Goal: Transaction & Acquisition: Purchase product/service

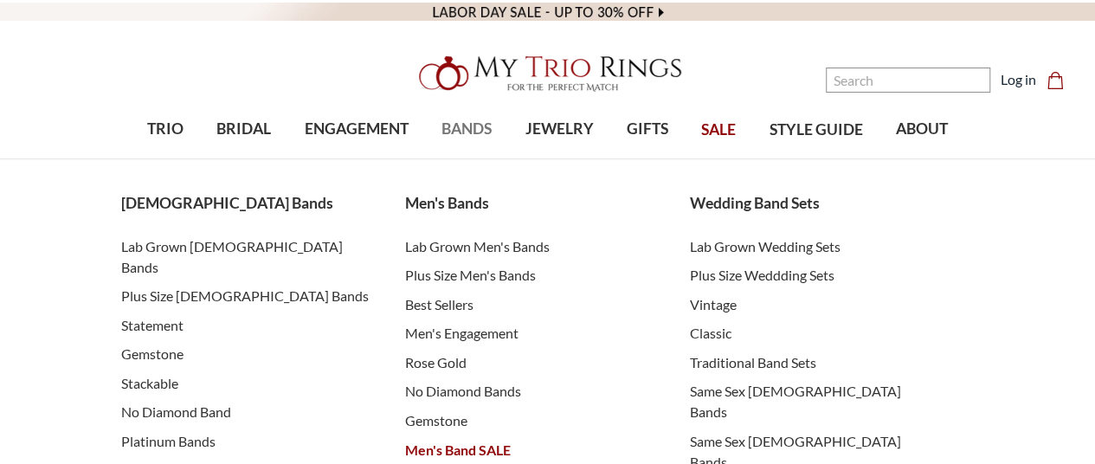
click at [473, 133] on span "BANDS" at bounding box center [466, 129] width 50 height 23
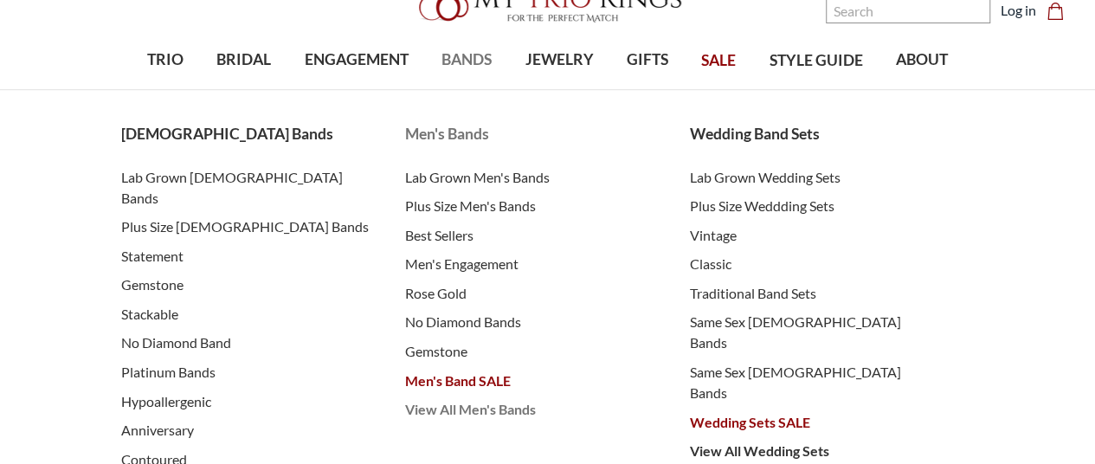
click at [487, 411] on span "View All Men's Bands" at bounding box center [530, 409] width 250 height 21
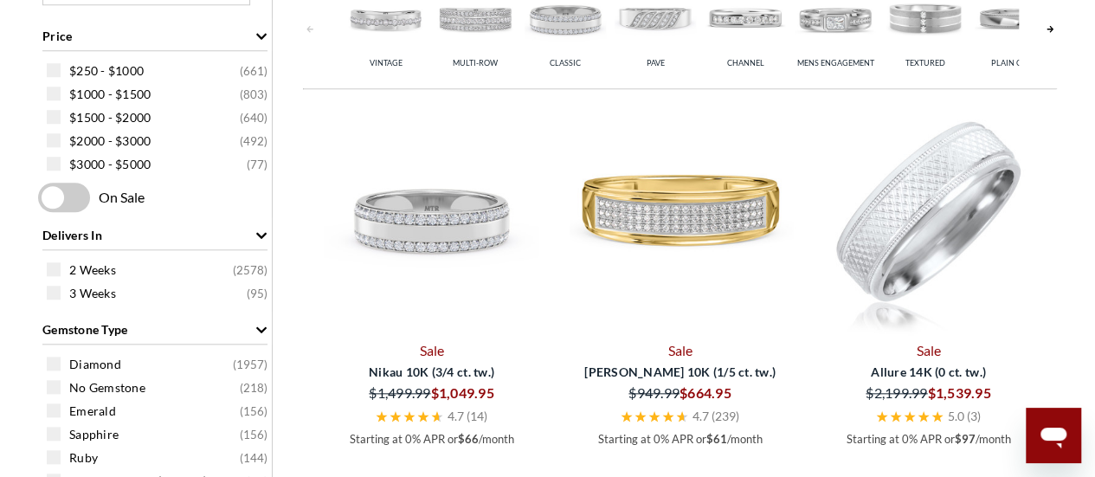
scroll to position [784, 0]
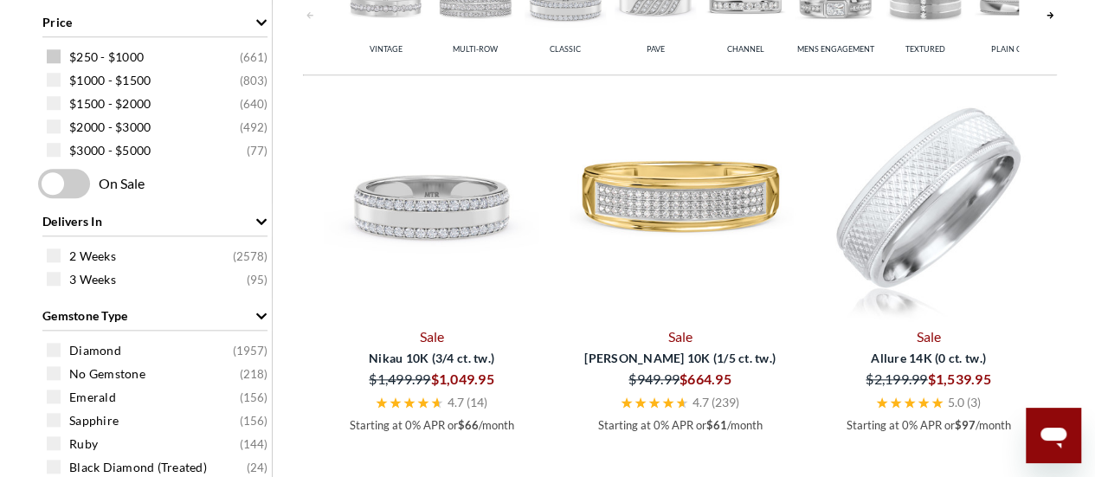
click at [59, 50] on span at bounding box center [54, 56] width 14 height 14
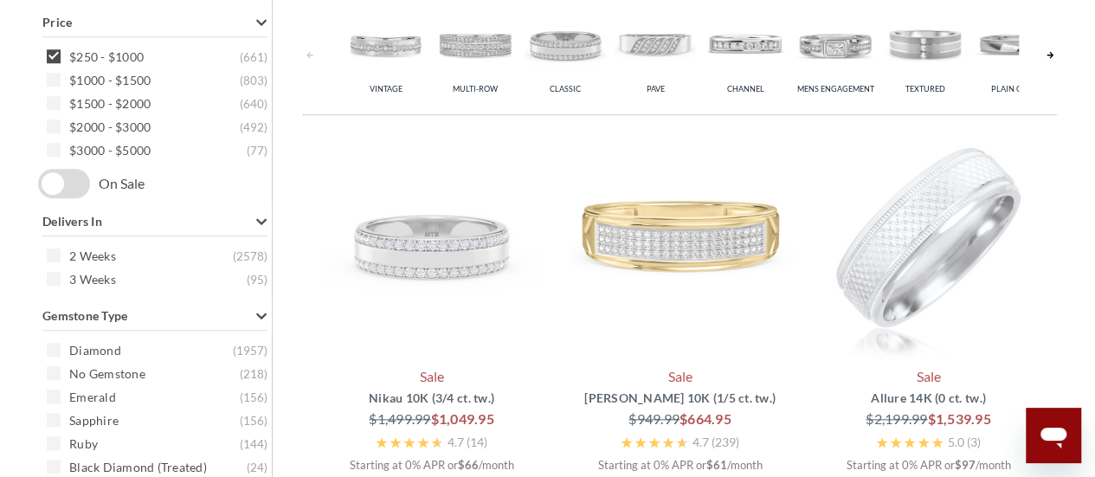
scroll to position [689, 0]
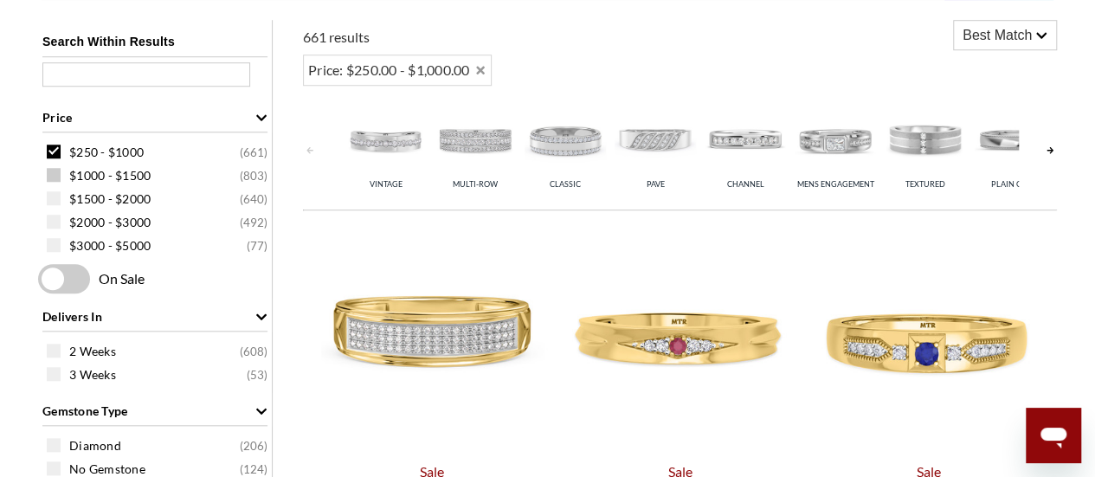
click at [53, 171] on span at bounding box center [54, 175] width 14 height 14
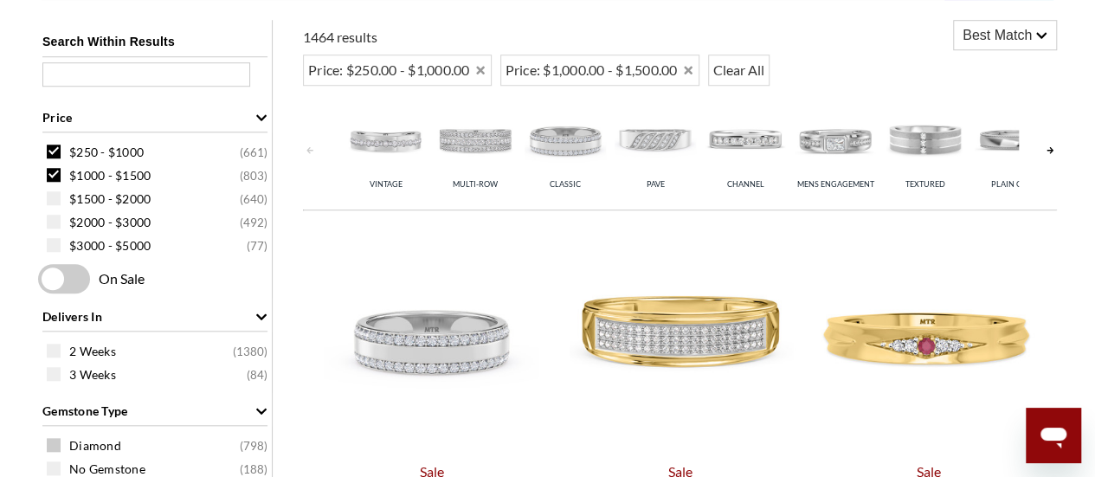
click at [204, 441] on span "Diamond ( 798 )" at bounding box center [168, 445] width 198 height 17
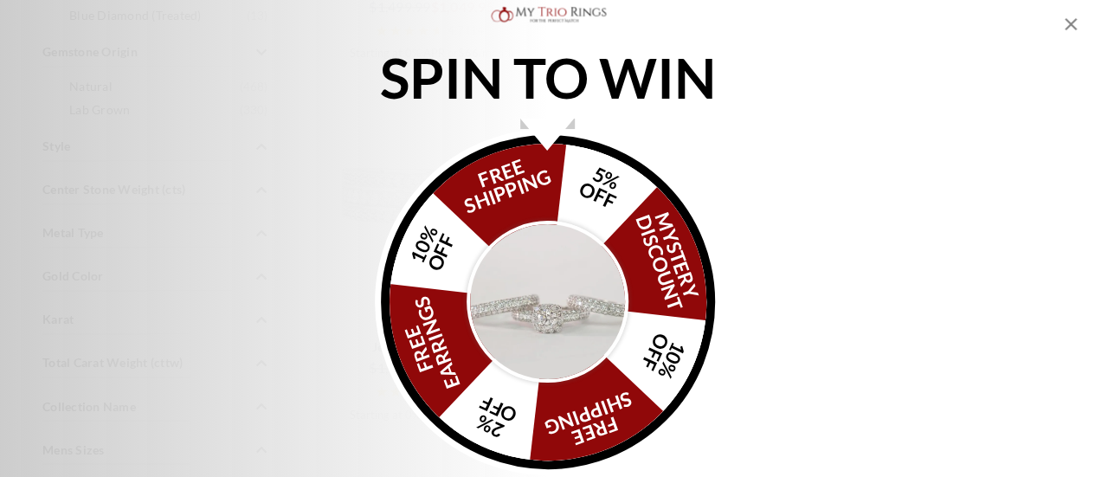
scroll to position [1243, 0]
click at [1070, 27] on icon "Close popup" at bounding box center [1070, 24] width 21 height 21
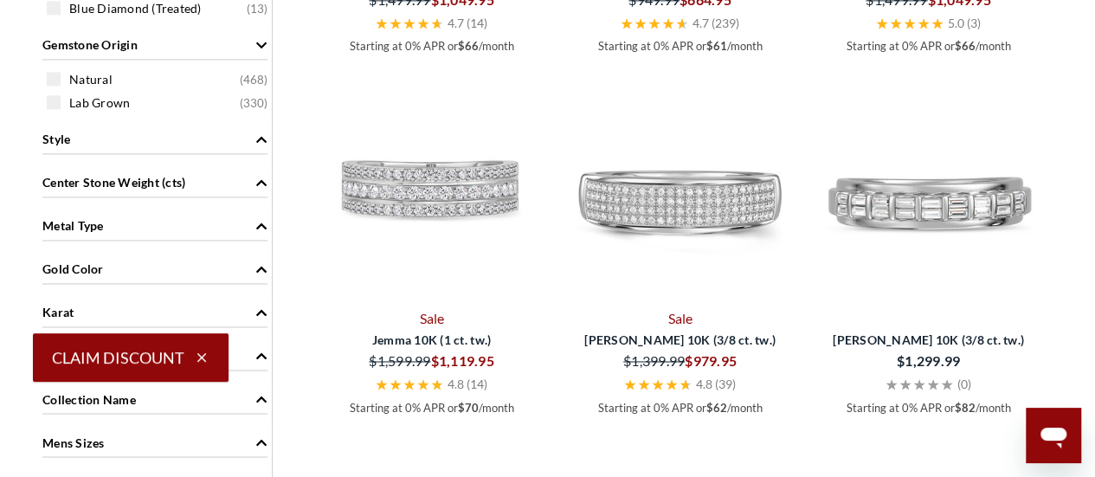
click at [204, 359] on icon "button" at bounding box center [202, 358] width 16 height 16
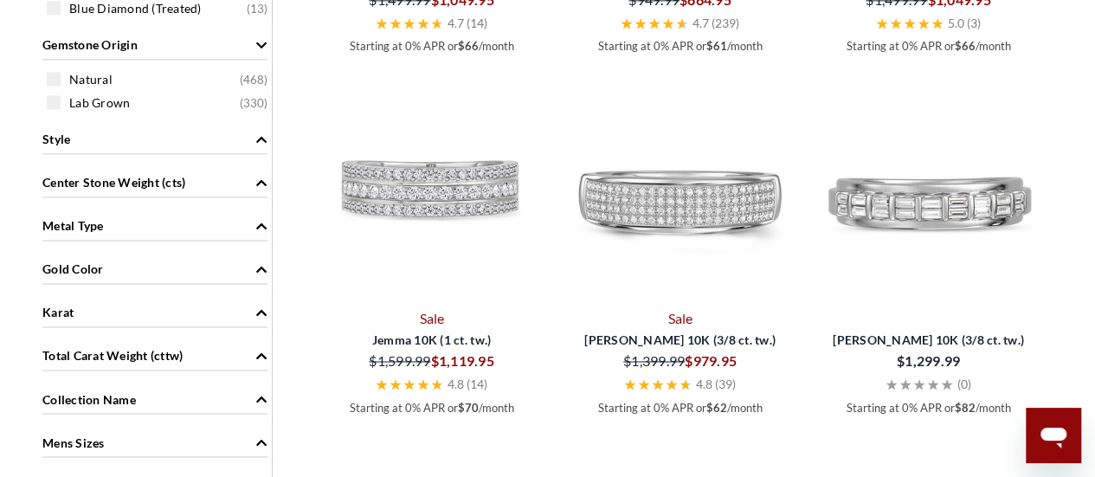
click at [216, 224] on div "Metal Type" at bounding box center [154, 224] width 225 height 33
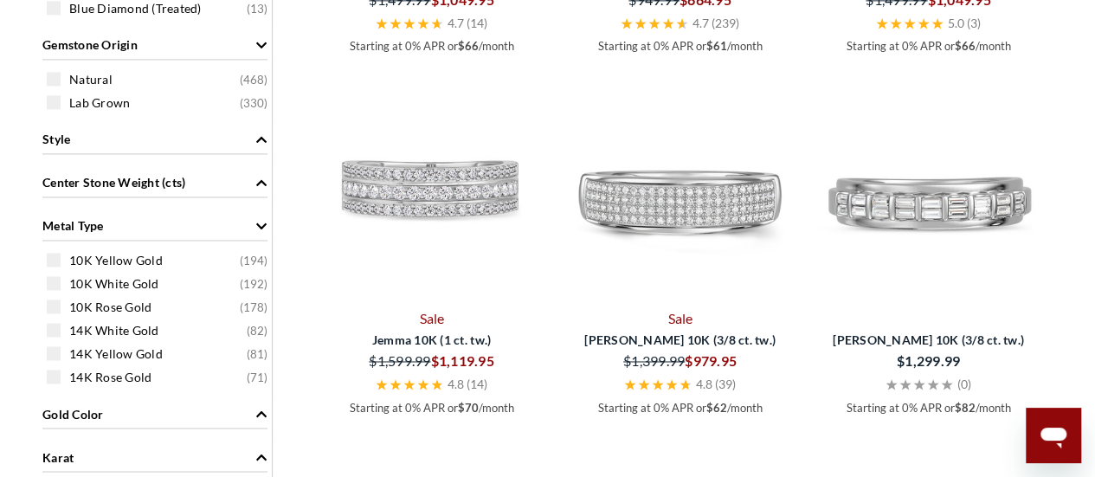
click at [216, 224] on div "Metal Type" at bounding box center [154, 224] width 225 height 33
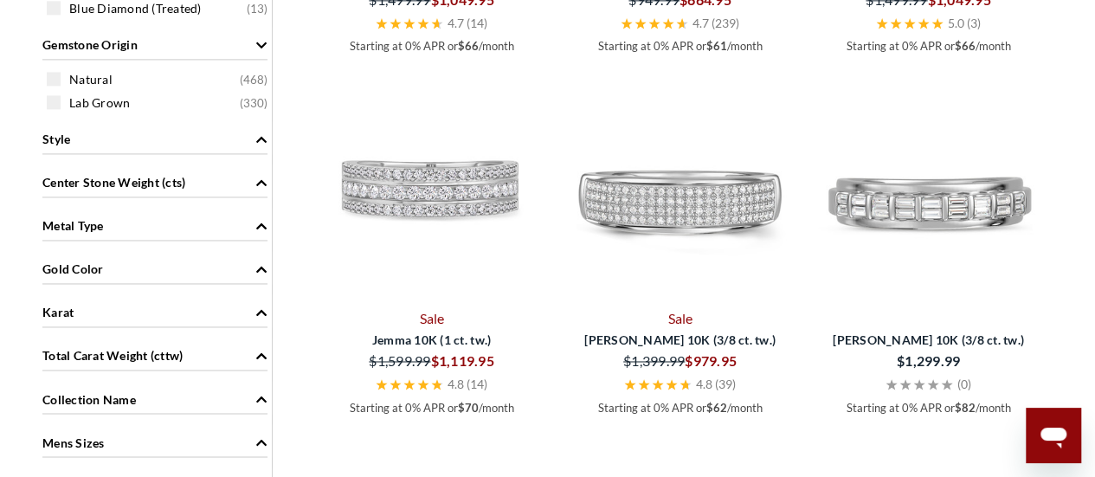
click at [216, 224] on div "Metal Type" at bounding box center [154, 224] width 225 height 33
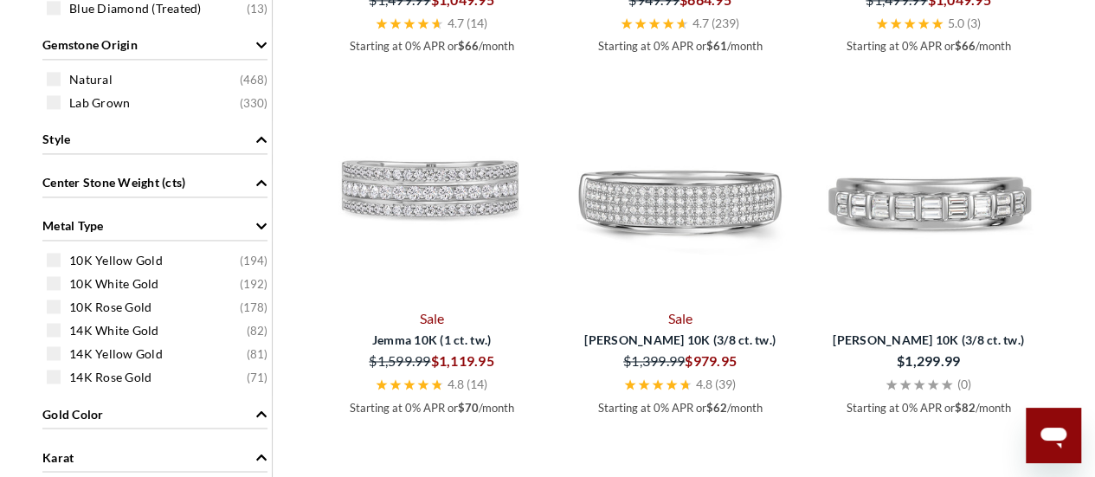
click at [216, 224] on div "Metal Type" at bounding box center [154, 224] width 225 height 33
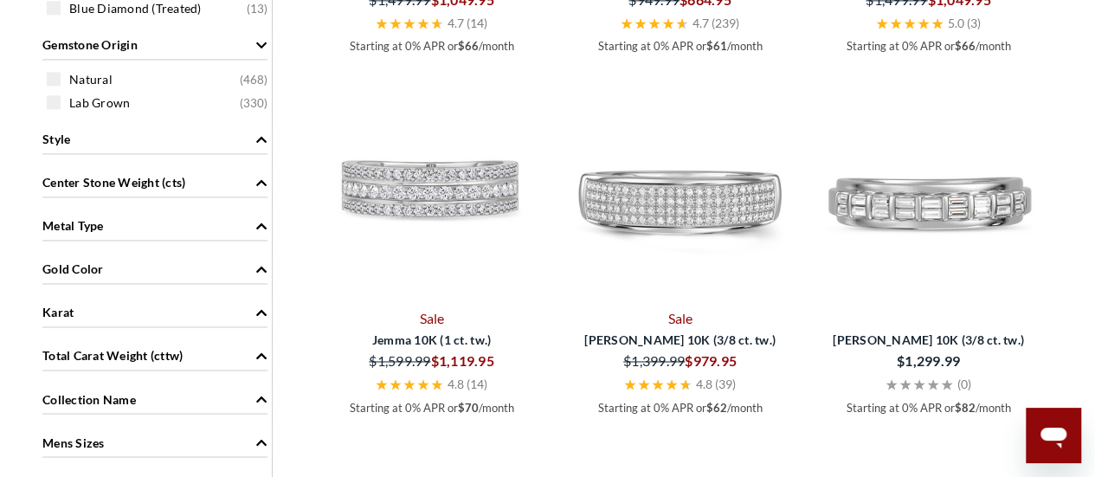
click at [209, 269] on div "Gold Color" at bounding box center [154, 267] width 225 height 33
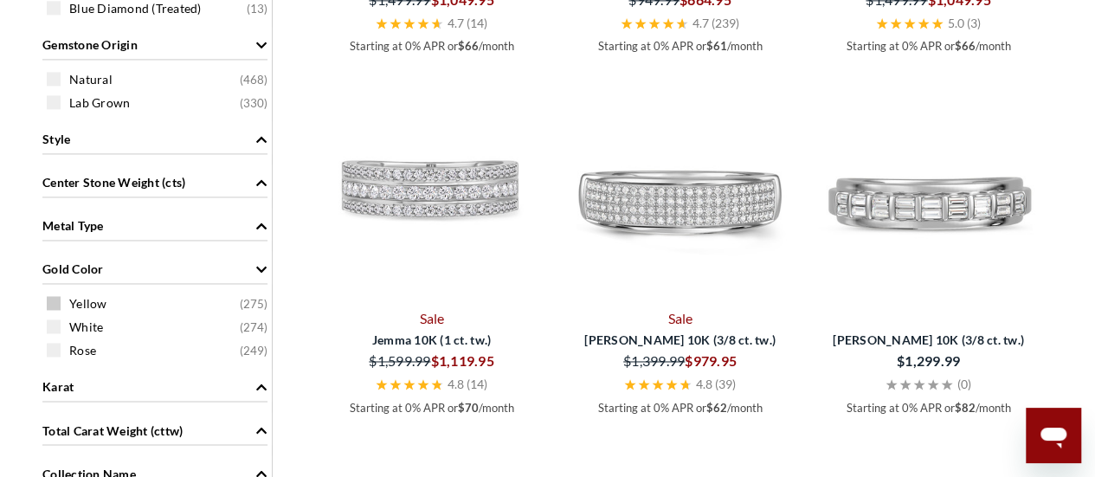
click at [115, 303] on span "Yellow ( 275 )" at bounding box center [168, 303] width 198 height 17
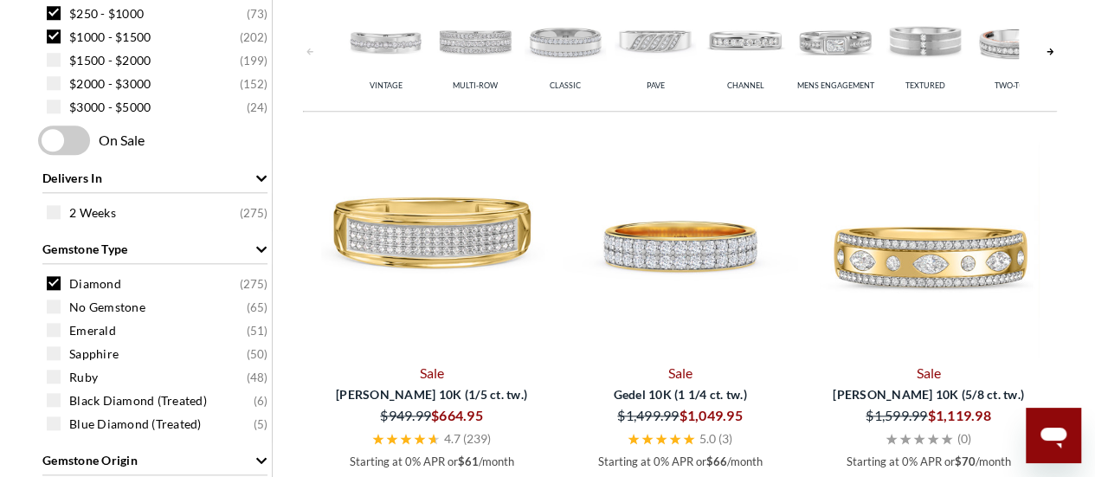
scroll to position [410, 0]
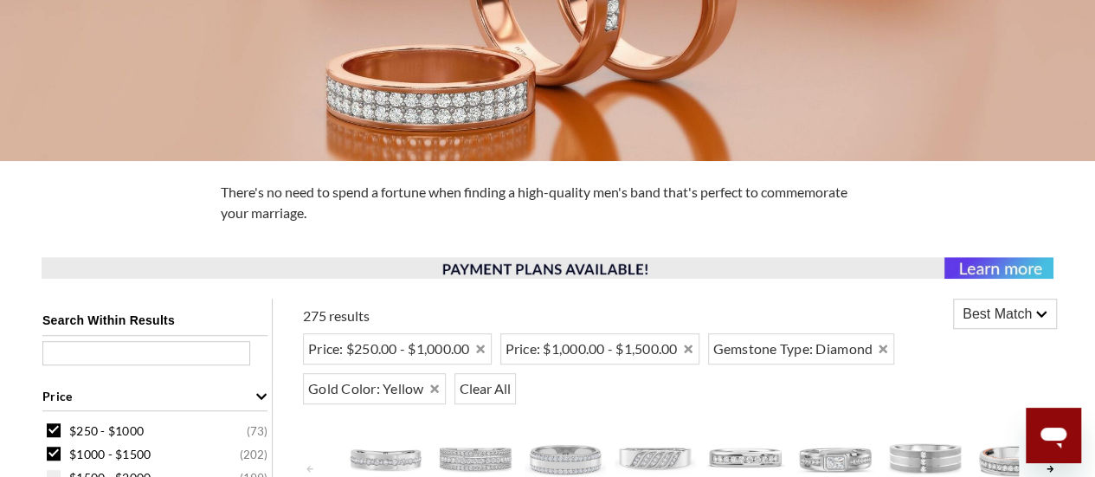
click at [1010, 307] on span "Best Match" at bounding box center [996, 314] width 69 height 21
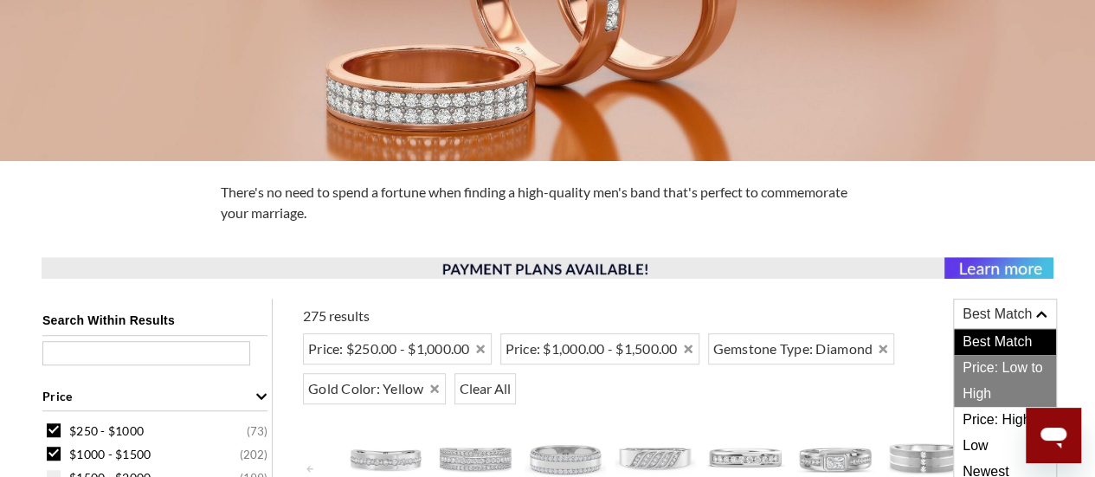
click at [988, 362] on span "Price: Low to High" at bounding box center [1005, 381] width 102 height 52
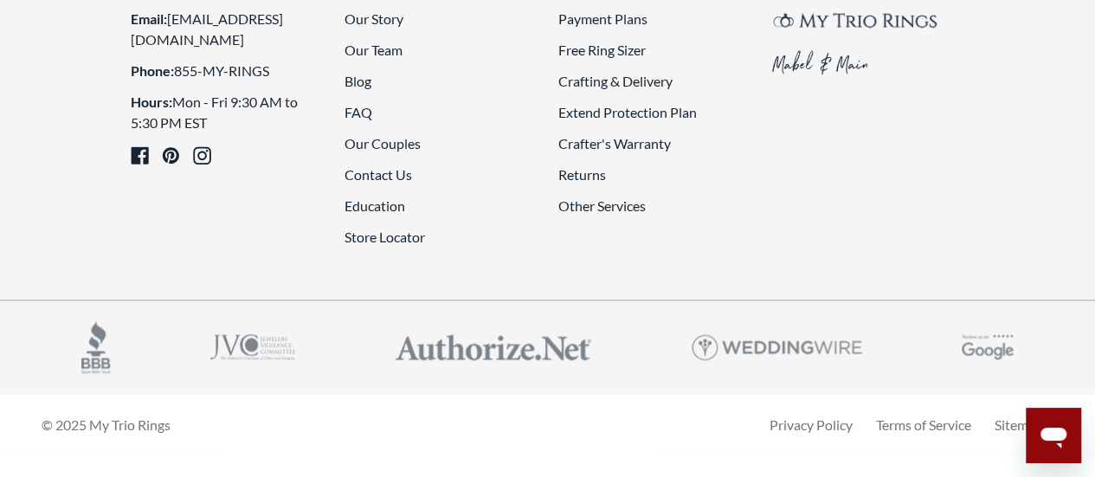
scroll to position [4449, 0]
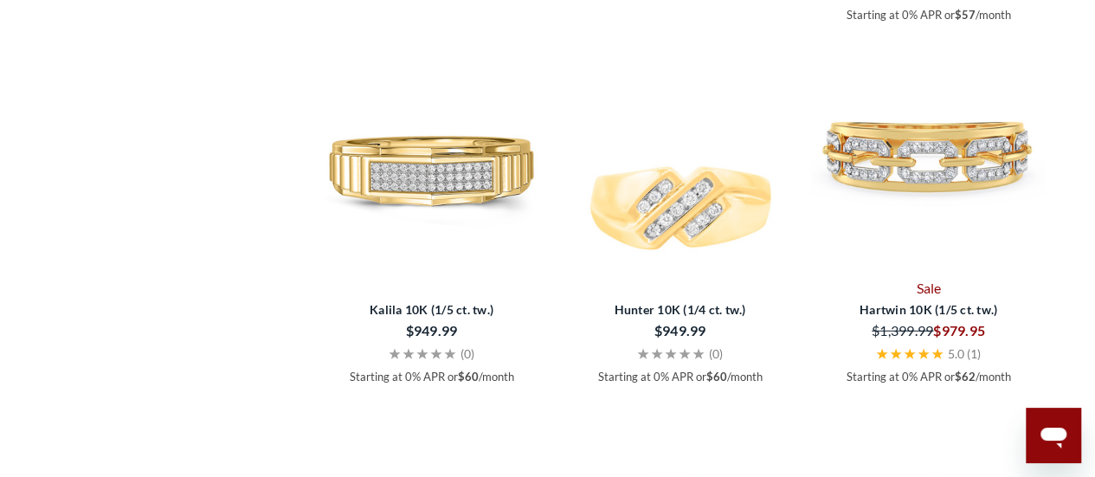
scroll to position [2775, 0]
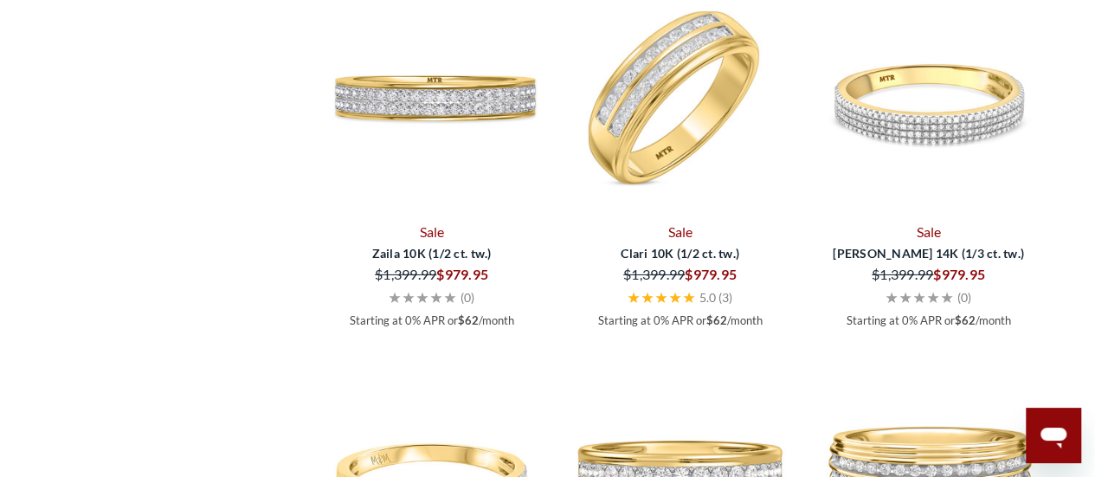
click at [701, 182] on img at bounding box center [680, 99] width 235 height 235
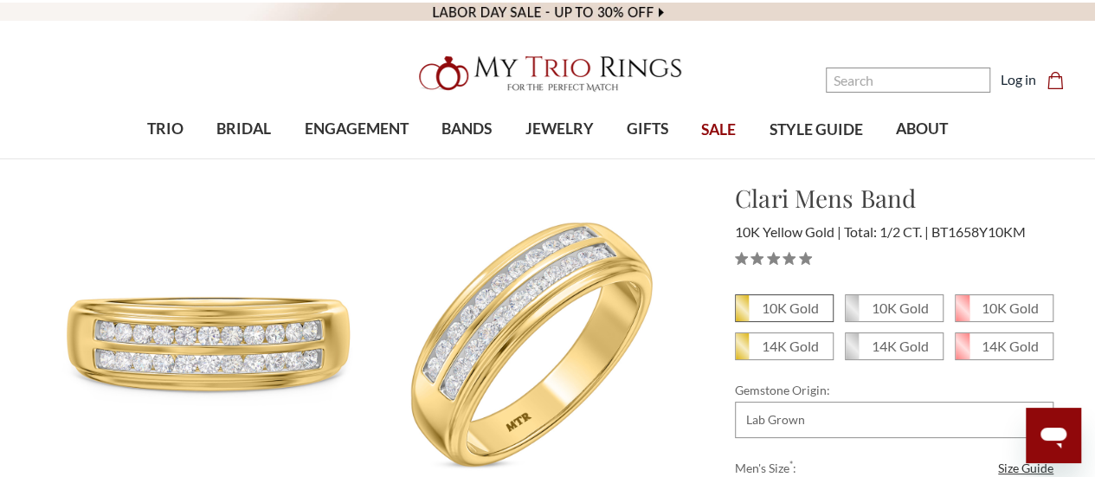
click at [781, 306] on em "10K Gold" at bounding box center [790, 307] width 57 height 16
click at [743, 314] on input "10K Gold" at bounding box center [742, 314] width 1 height 1
radio input "true"
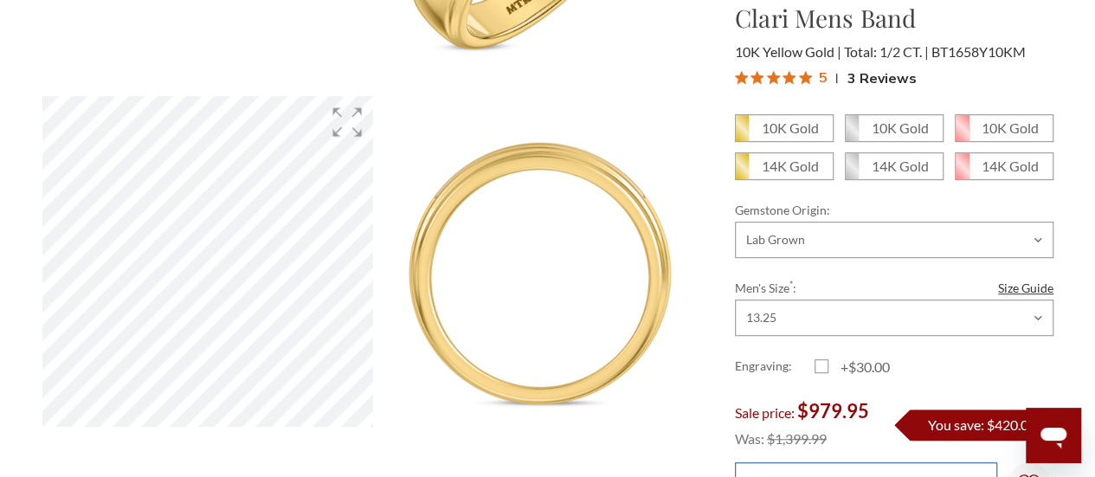
click at [833, 466] on input "Add to Cart" at bounding box center [866, 483] width 262 height 42
click at [767, 122] on em "10K Gold" at bounding box center [790, 127] width 57 height 16
click at [743, 134] on input "10K Gold" at bounding box center [742, 134] width 1 height 1
radio input "true"
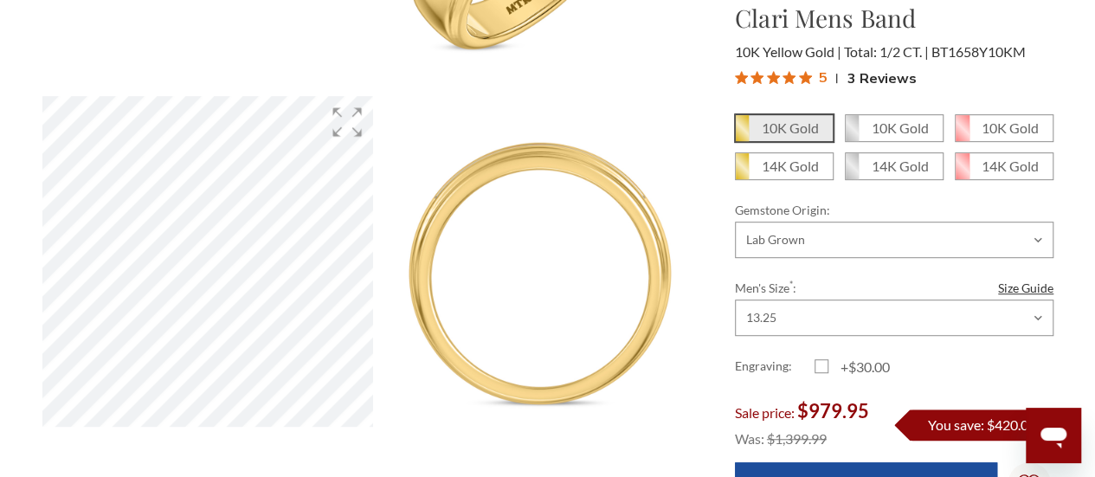
click at [767, 122] on em "10K Gold" at bounding box center [790, 127] width 57 height 16
click at [743, 134] on input "10K Gold" at bounding box center [742, 134] width 1 height 1
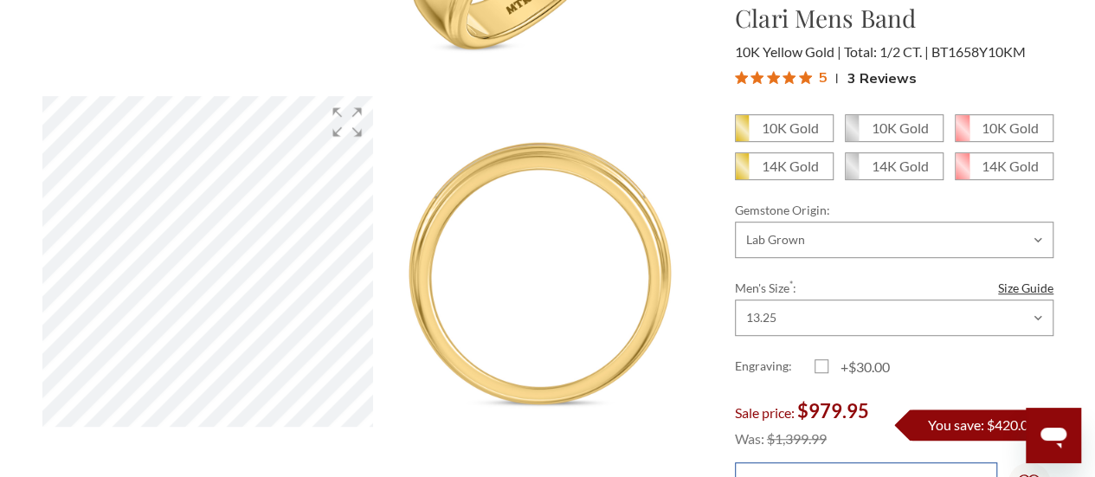
click at [874, 463] on input "Add to Cart" at bounding box center [866, 483] width 262 height 42
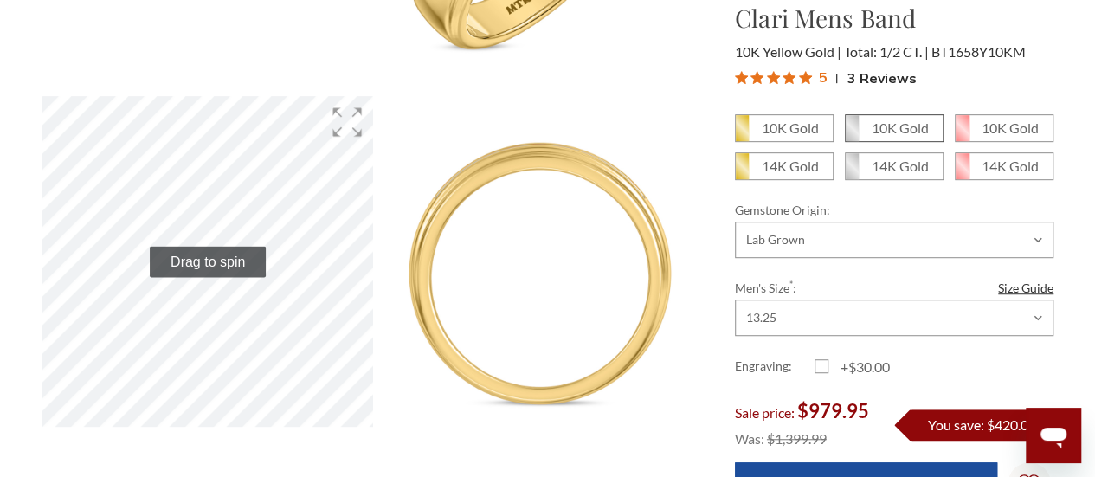
click at [902, 124] on em "10K Gold" at bounding box center [900, 127] width 57 height 16
click at [853, 134] on input "10K Gold" at bounding box center [852, 134] width 1 height 1
radio input "true"
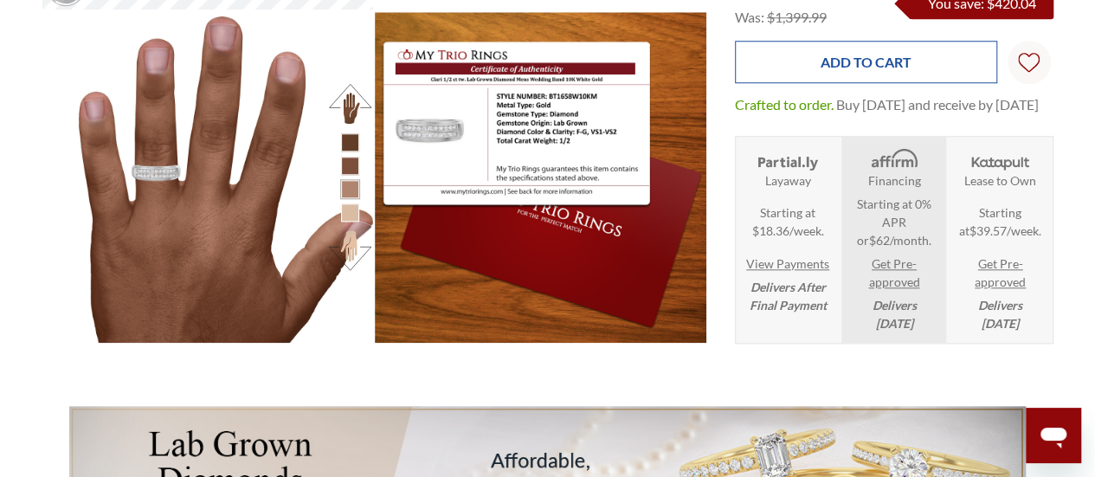
click at [841, 55] on input "Add to Cart" at bounding box center [866, 62] width 262 height 42
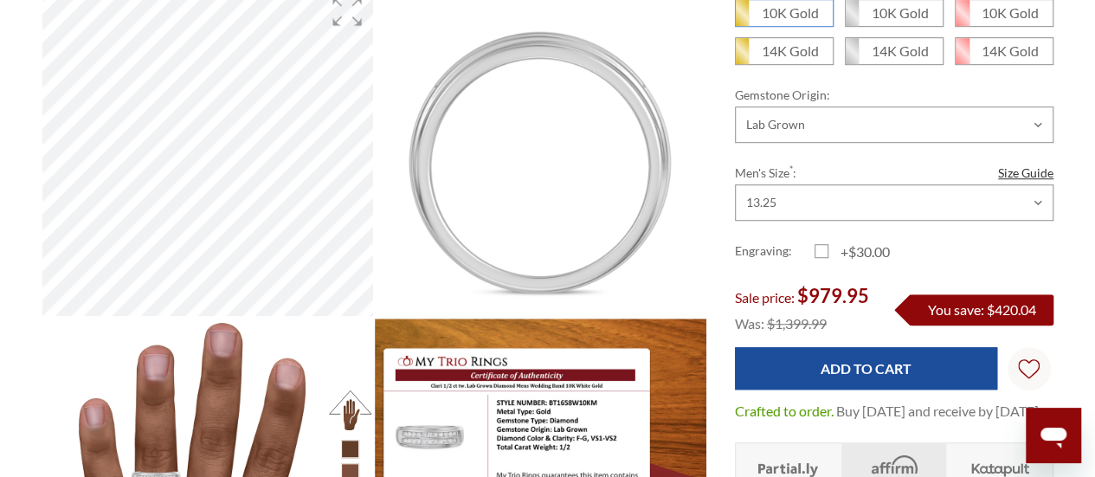
scroll to position [111, 0]
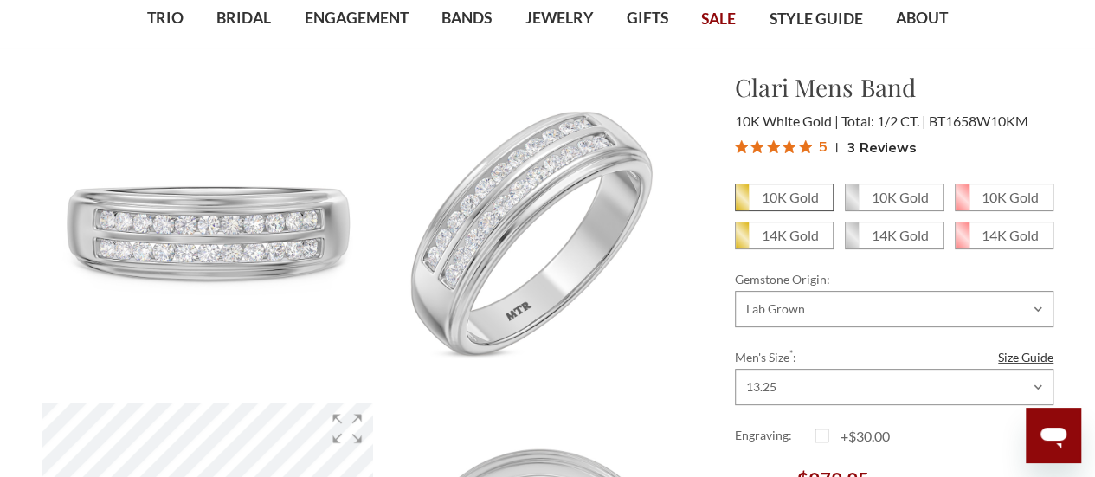
click at [763, 198] on em "10K Gold" at bounding box center [790, 197] width 57 height 16
click at [743, 203] on input "10K Gold" at bounding box center [742, 203] width 1 height 1
radio input "true"
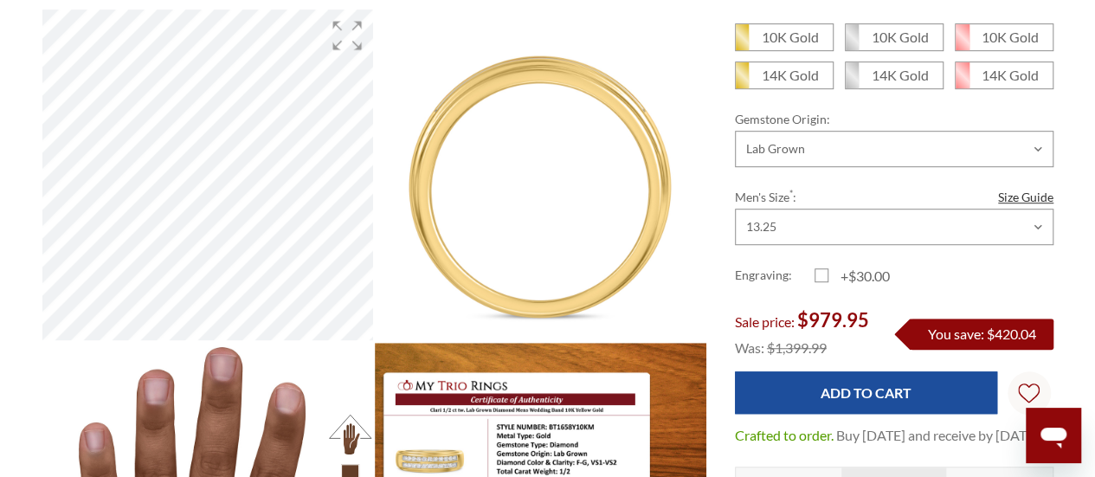
scroll to position [417, 0]
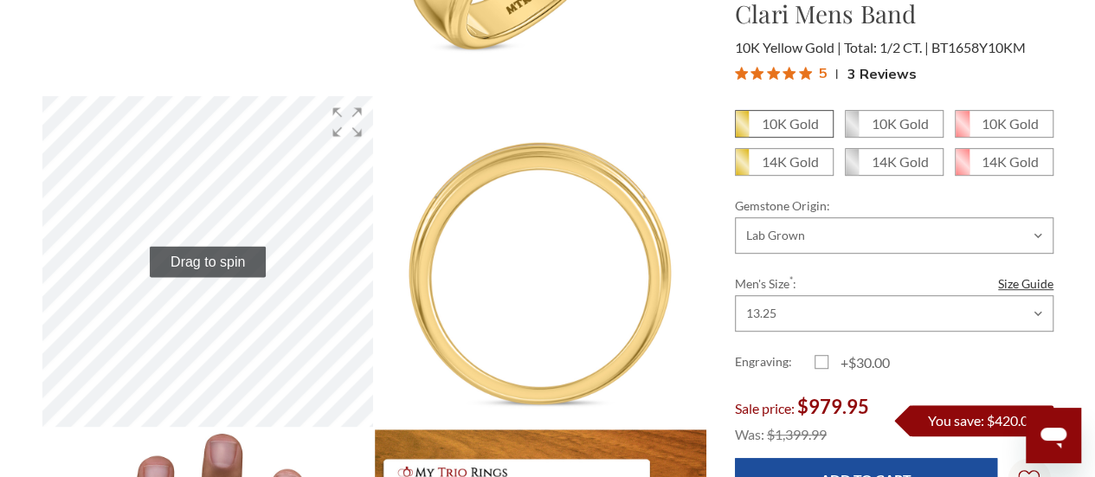
click at [806, 115] on em "10K Gold" at bounding box center [790, 123] width 57 height 16
click at [743, 130] on input "10K Gold" at bounding box center [742, 130] width 1 height 1
radio input "true"
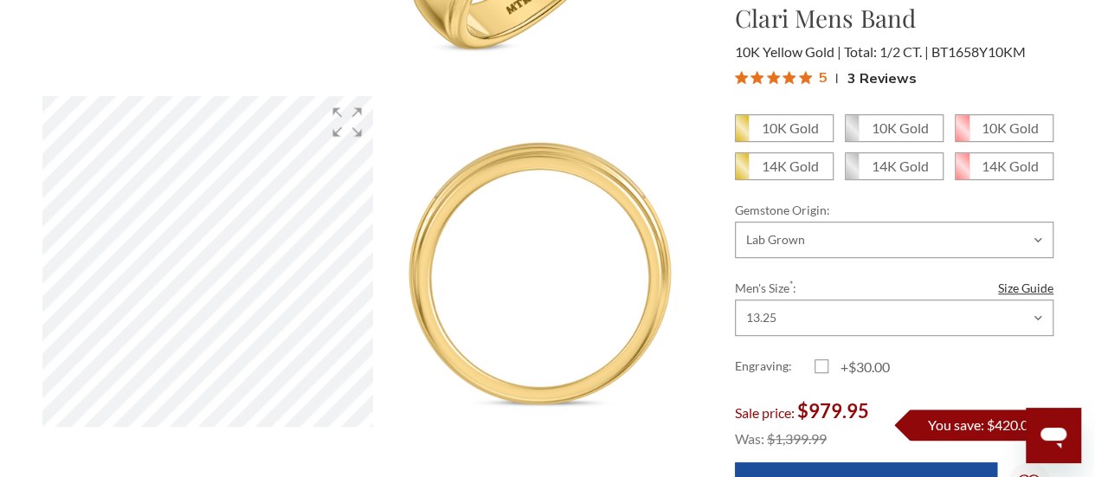
scroll to position [834, 0]
